Goal: Transaction & Acquisition: Book appointment/travel/reservation

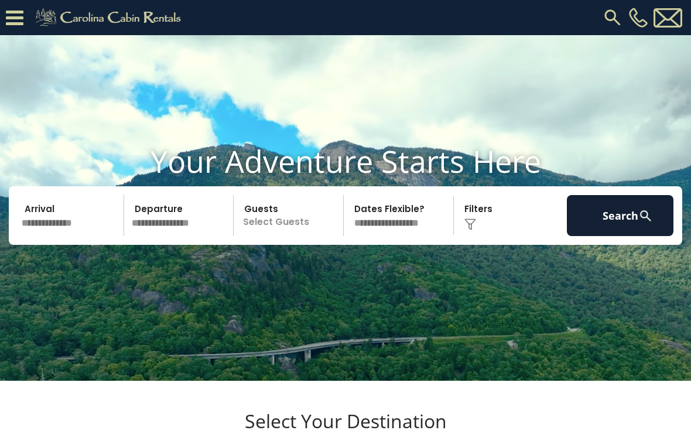
click at [52, 236] on input "text" at bounding box center [71, 215] width 107 height 41
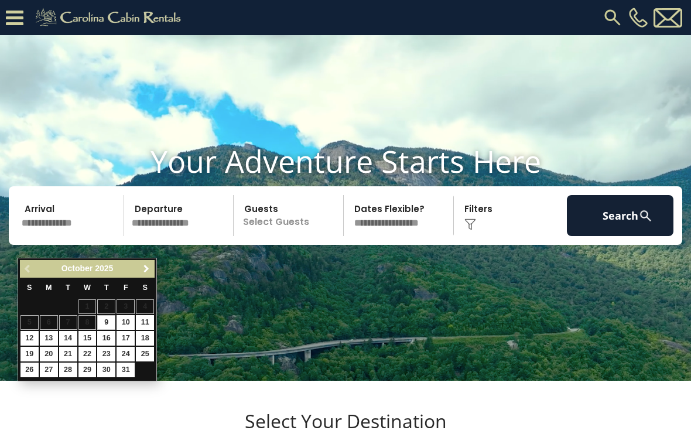
click at [145, 267] on span "Next" at bounding box center [146, 268] width 9 height 9
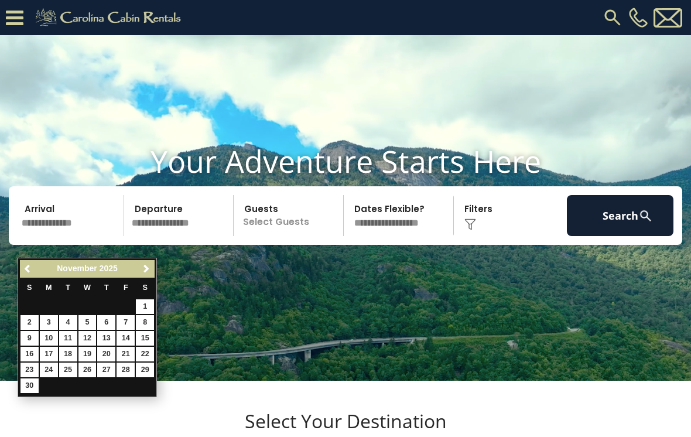
click at [145, 268] on span "Next" at bounding box center [146, 268] width 9 height 9
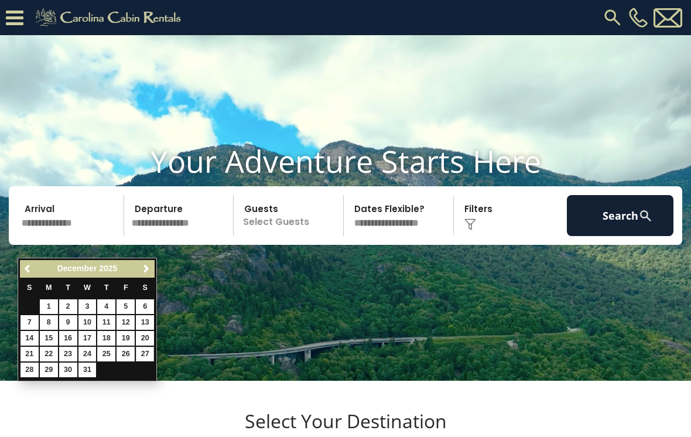
click at [150, 352] on link "27" at bounding box center [145, 354] width 18 height 15
type input "********"
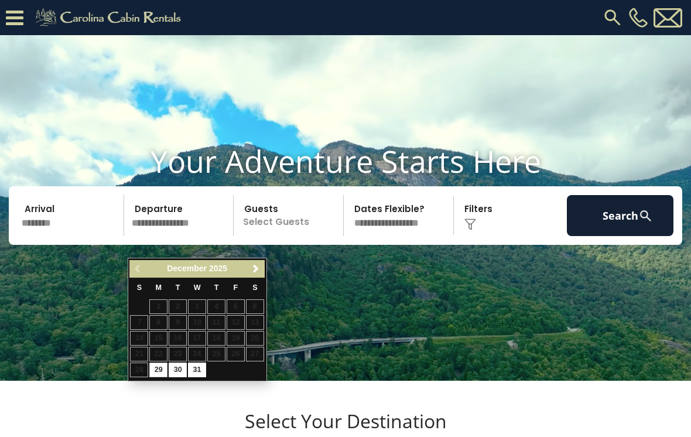
click at [259, 271] on span "Next" at bounding box center [255, 268] width 9 height 9
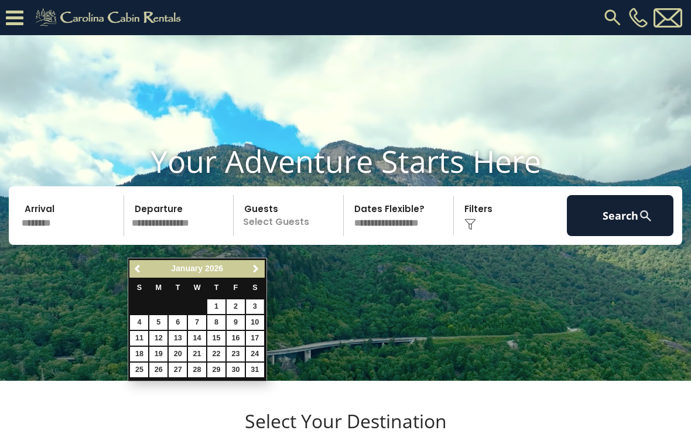
click at [256, 304] on link "3" at bounding box center [255, 306] width 18 height 15
type input "******"
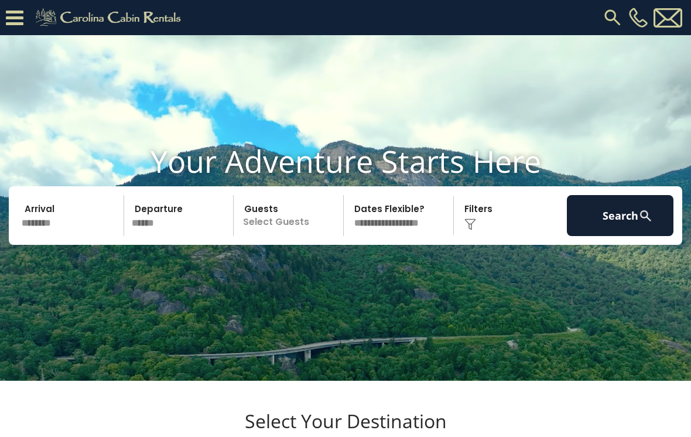
click at [492, 236] on div "Click to Choose" at bounding box center [511, 215] width 107 height 41
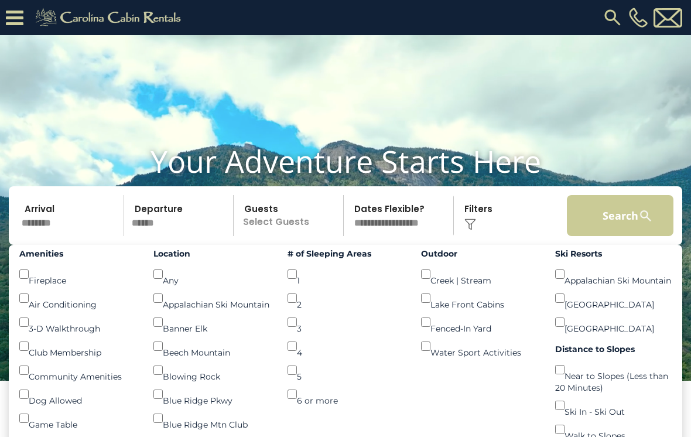
click at [626, 236] on button "Search" at bounding box center [620, 215] width 107 height 41
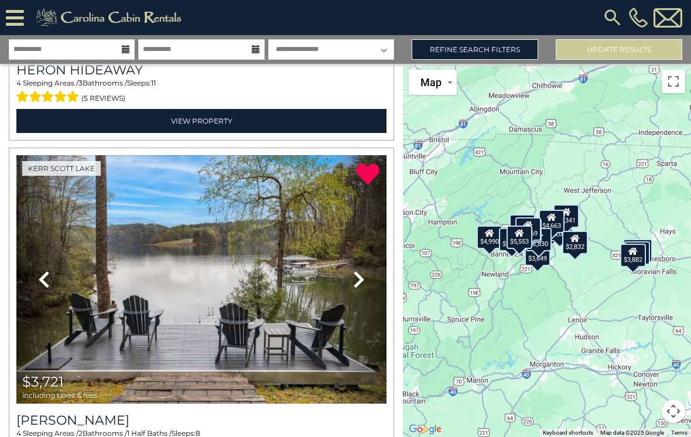
scroll to position [688, 0]
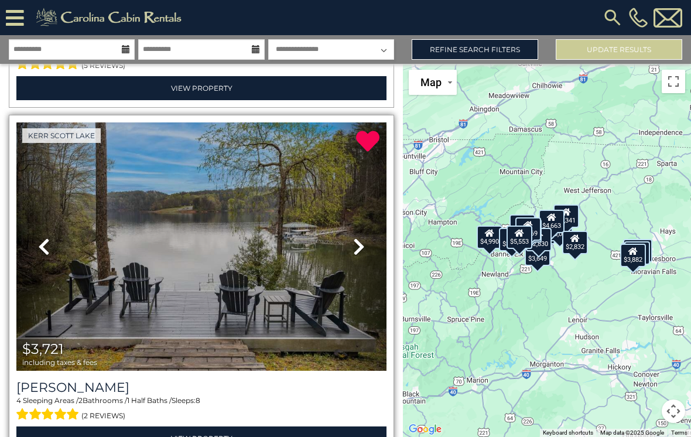
click at [357, 245] on icon at bounding box center [359, 246] width 12 height 19
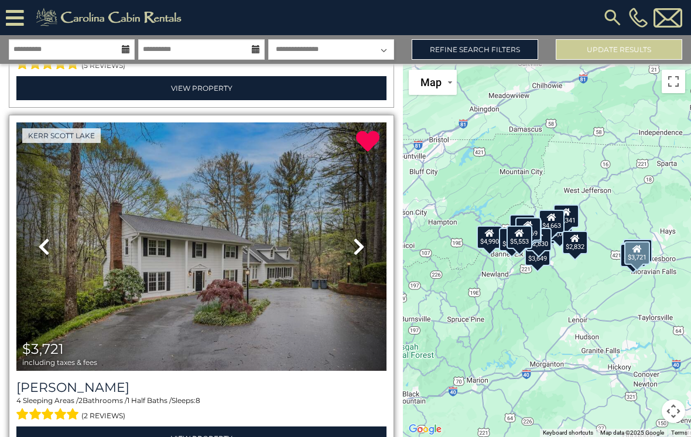
click at [357, 255] on icon at bounding box center [359, 246] width 12 height 19
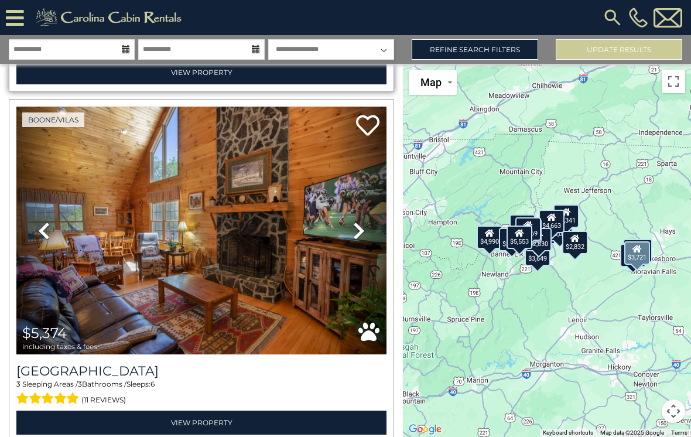
scroll to position [1067, 0]
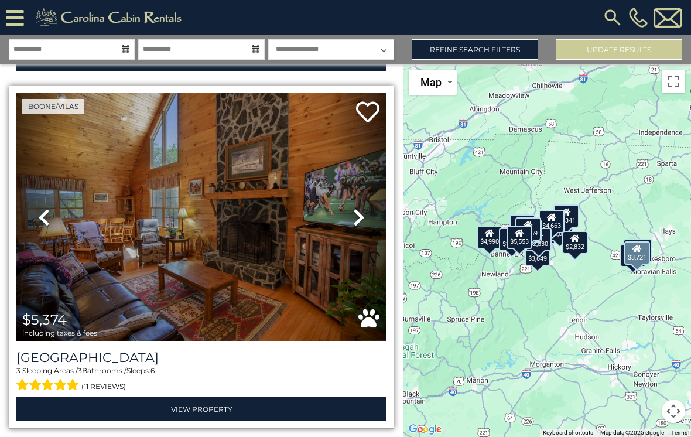
click at [370, 216] on link "Next" at bounding box center [359, 217] width 56 height 248
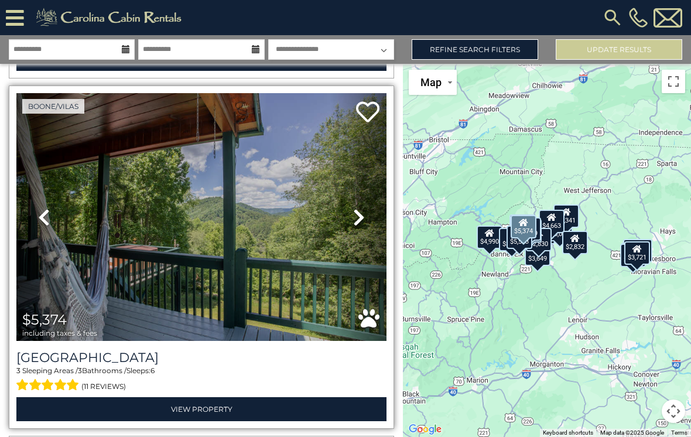
click at [363, 223] on icon at bounding box center [359, 217] width 12 height 19
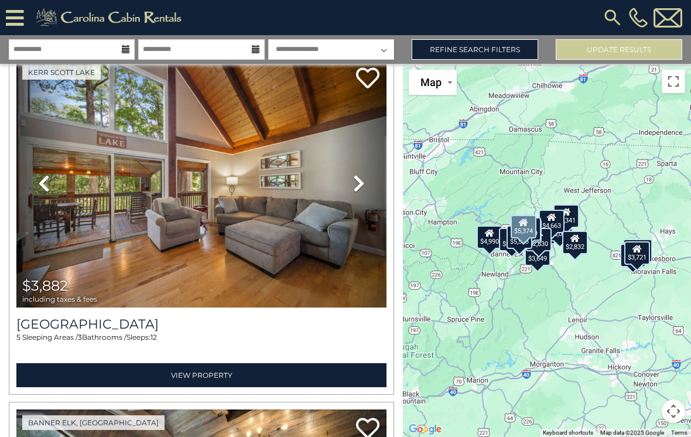
scroll to position [6007, 0]
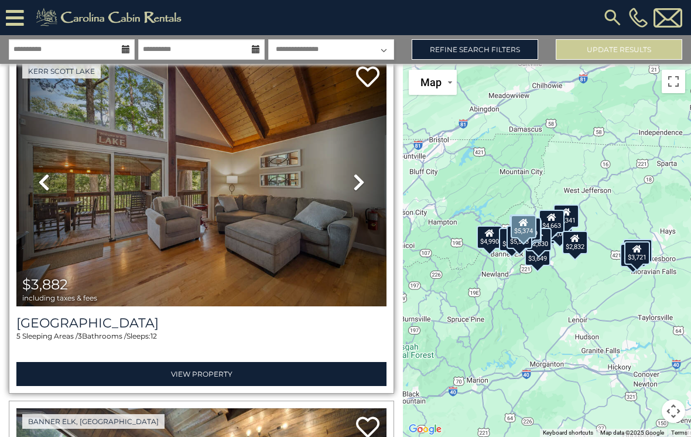
click at [359, 180] on icon at bounding box center [359, 182] width 12 height 19
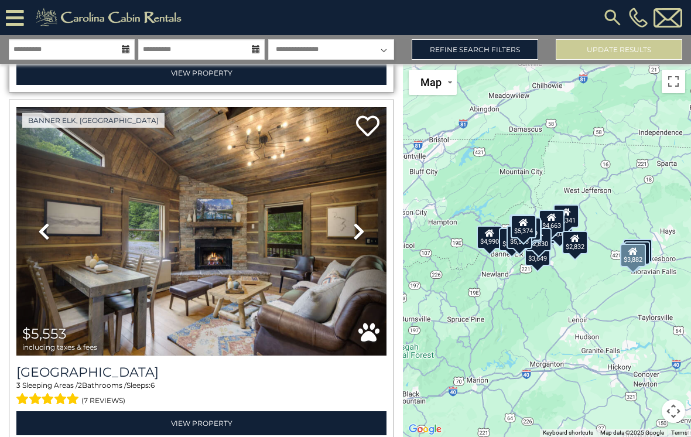
scroll to position [6308, 0]
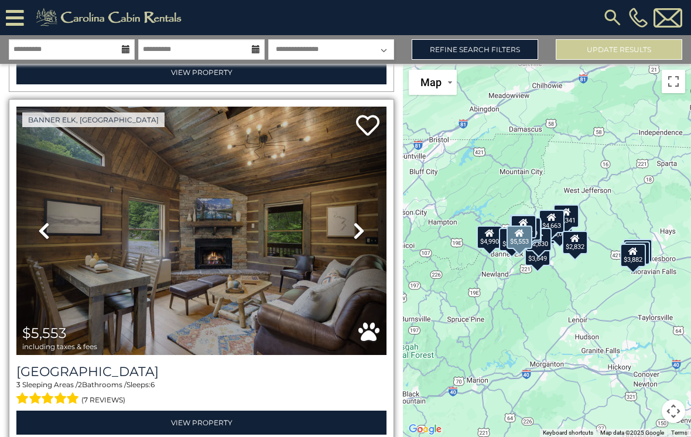
click at [356, 226] on icon at bounding box center [359, 230] width 12 height 19
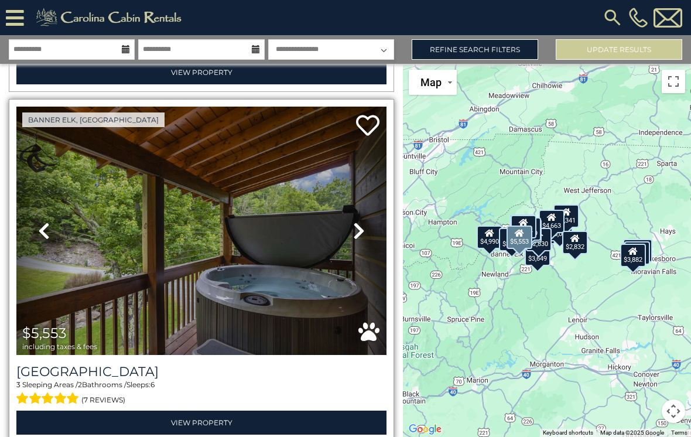
click at [352, 241] on link "Next" at bounding box center [359, 231] width 56 height 248
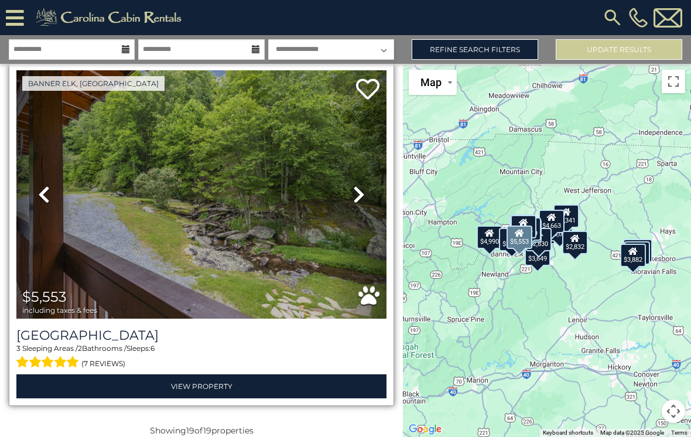
scroll to position [6344, 0]
